Goal: Transaction & Acquisition: Download file/media

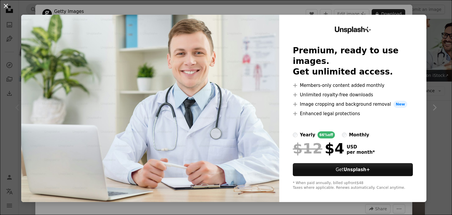
click at [5, 6] on button "An X shape" at bounding box center [5, 5] width 7 height 7
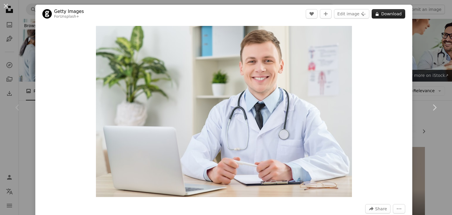
click at [379, 13] on button "A lock Download" at bounding box center [389, 13] width 34 height 9
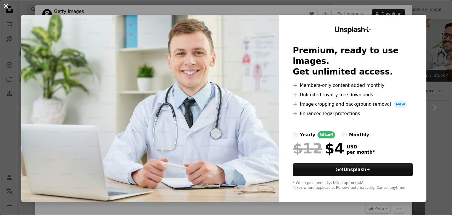
click at [6, 6] on button "An X shape" at bounding box center [5, 5] width 7 height 7
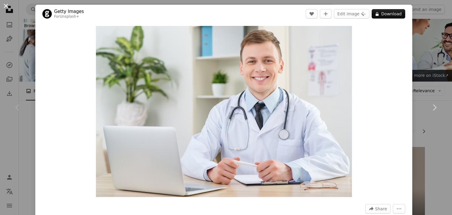
click at [5, 6] on button "An X shape" at bounding box center [5, 5] width 7 height 7
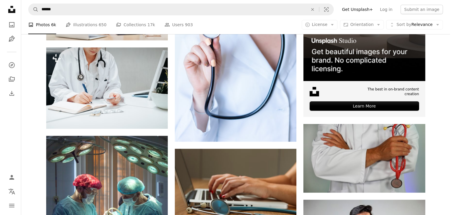
scroll to position [375, 0]
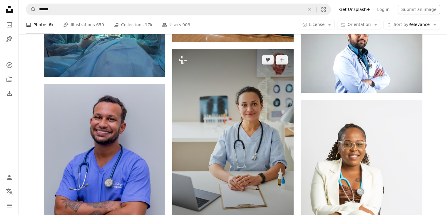
click at [197, 119] on img at bounding box center [233, 140] width 122 height 182
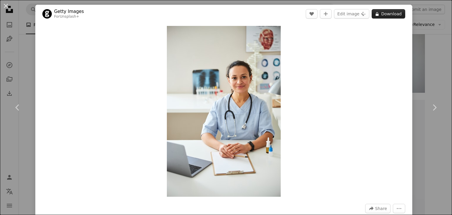
click at [380, 13] on button "A lock Download" at bounding box center [389, 13] width 34 height 9
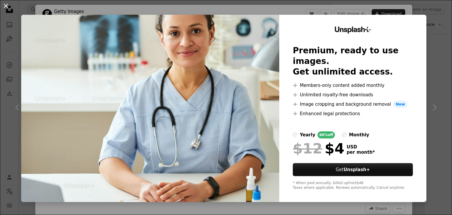
click at [5, 3] on button "An X shape" at bounding box center [5, 5] width 7 height 7
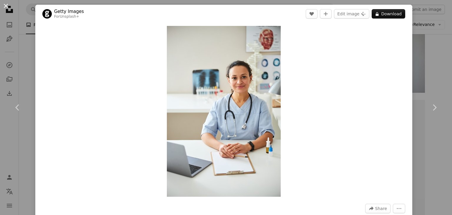
click at [6, 5] on button "An X shape" at bounding box center [5, 5] width 7 height 7
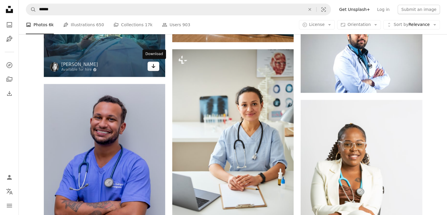
click at [150, 65] on link "Arrow pointing down" at bounding box center [154, 65] width 12 height 9
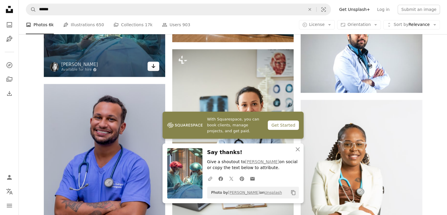
click at [154, 64] on icon "Download" at bounding box center [154, 66] width 4 height 4
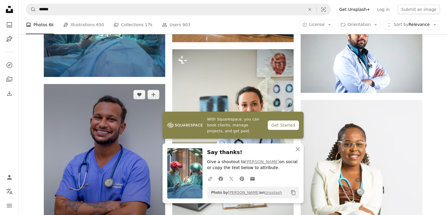
click at [100, 124] on img at bounding box center [105, 160] width 122 height 152
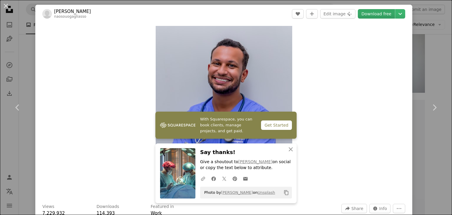
click at [375, 14] on link "Download free" at bounding box center [376, 13] width 37 height 9
